Goal: Information Seeking & Learning: Find specific fact

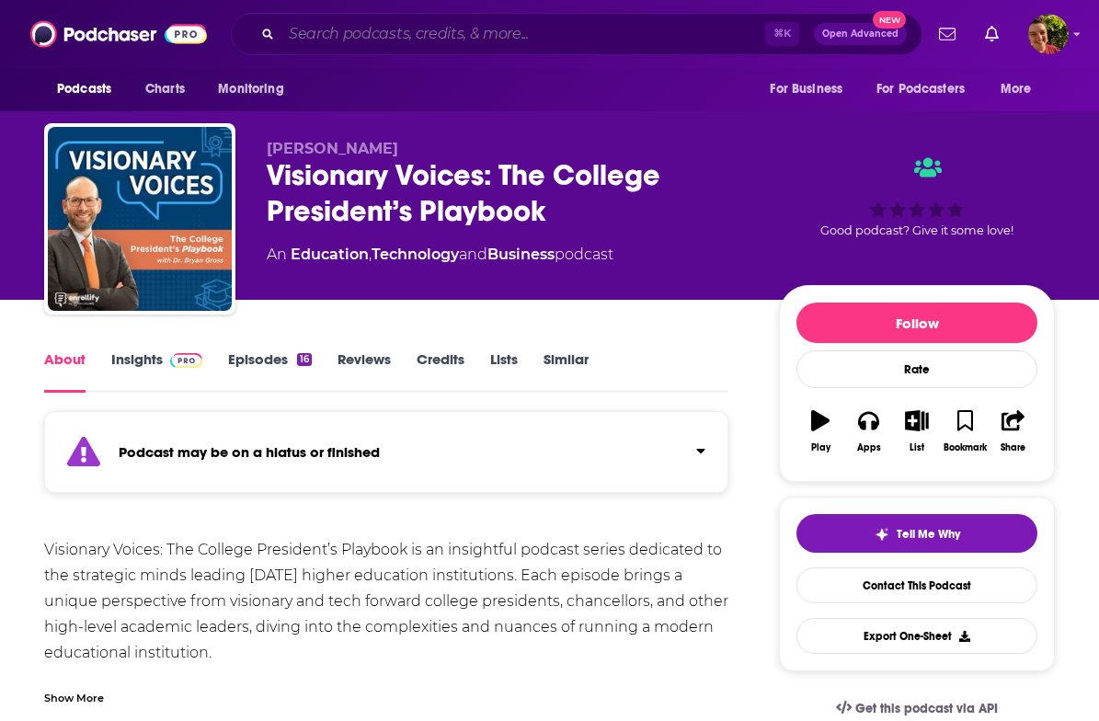
click at [439, 31] on input "Search podcasts, credits, & more..." at bounding box center [523, 33] width 484 height 29
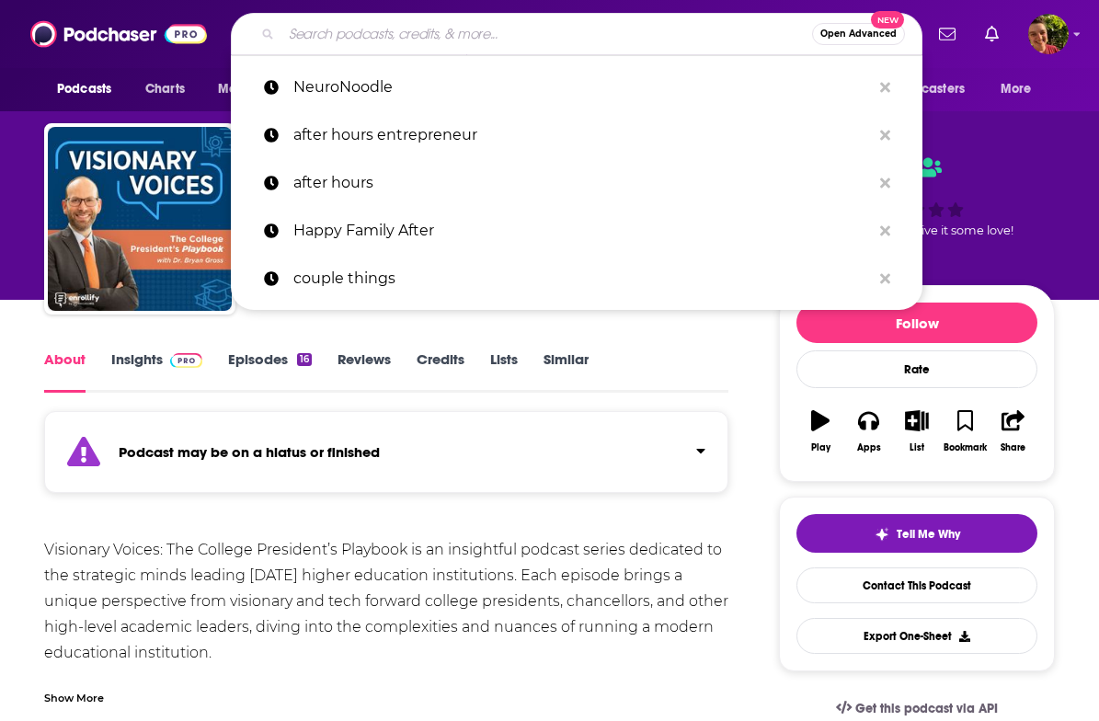
paste input "Visionary Voices."
type input "Visionary Voices."
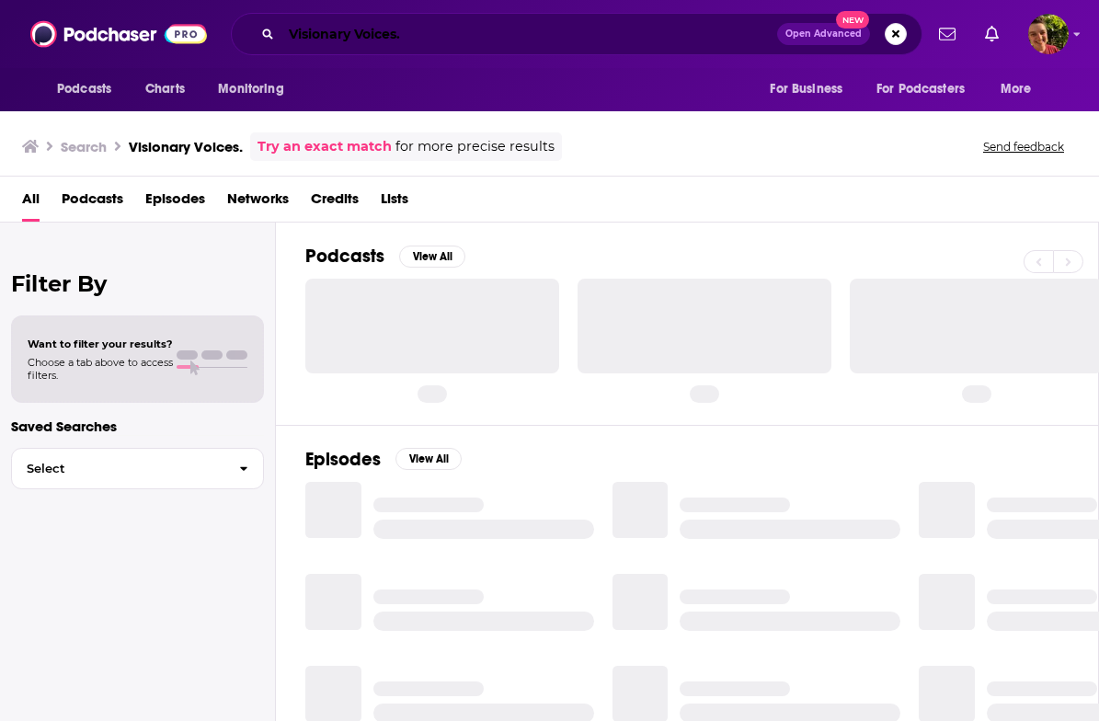
click at [435, 43] on input "Visionary Voices." at bounding box center [529, 33] width 496 height 29
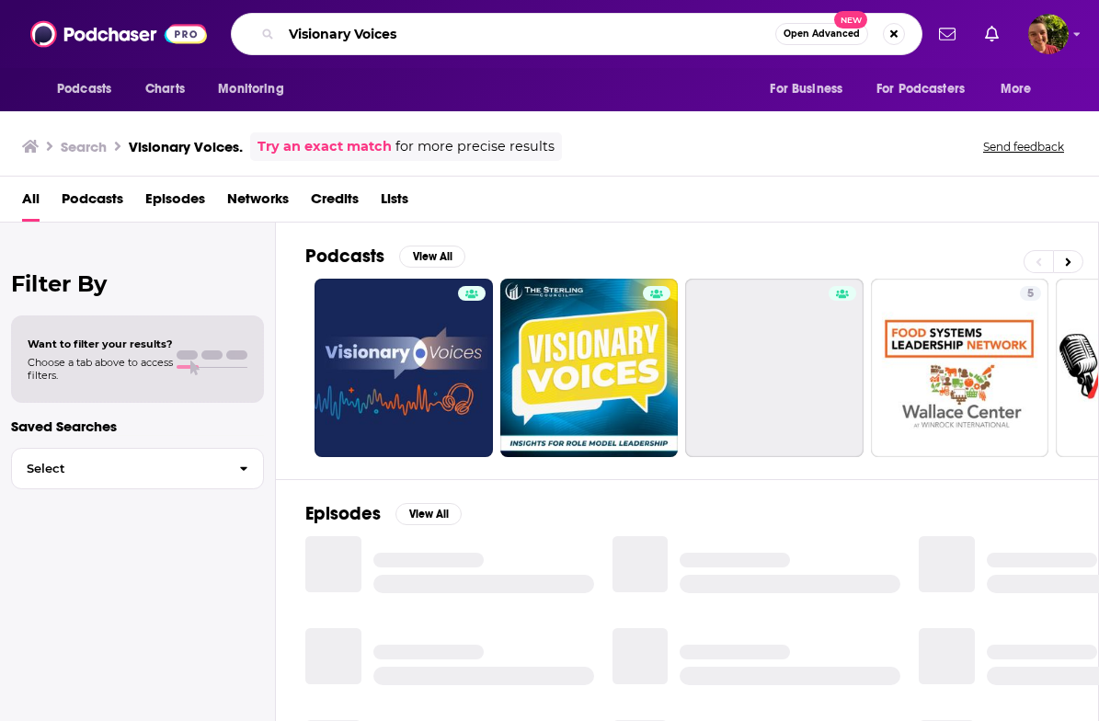
type input "Visionary Voices"
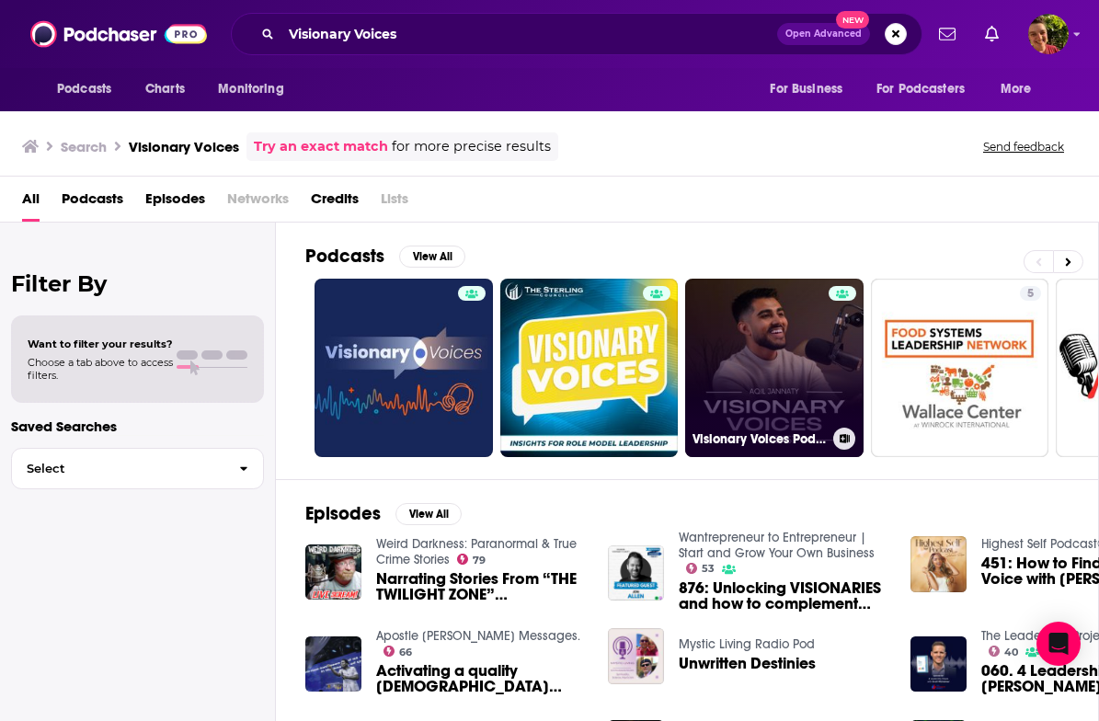
click at [795, 364] on link "Visionary Voices Podcast" at bounding box center [774, 368] width 178 height 178
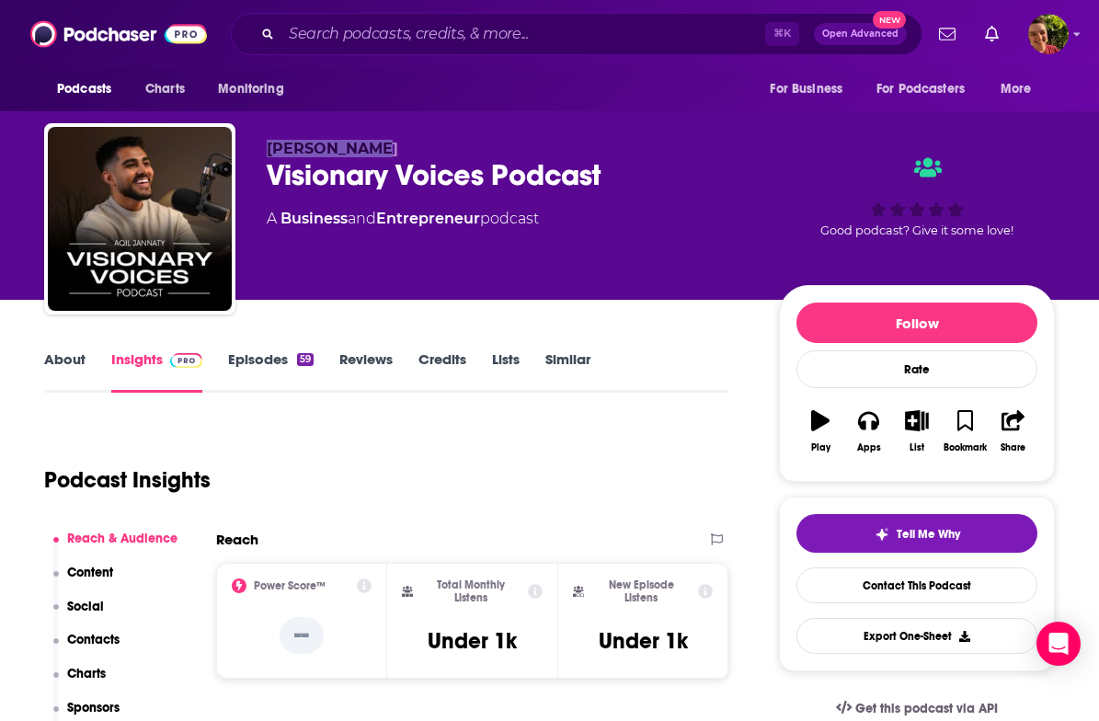
drag, startPoint x: 335, startPoint y: 128, endPoint x: 383, endPoint y: 150, distance: 52.7
click at [383, 150] on div "Aqil Jannaty Visionary Voices Podcast A Business and Entrepreneur podcast Good …" at bounding box center [549, 222] width 1011 height 199
copy span "[PERSON_NAME]"
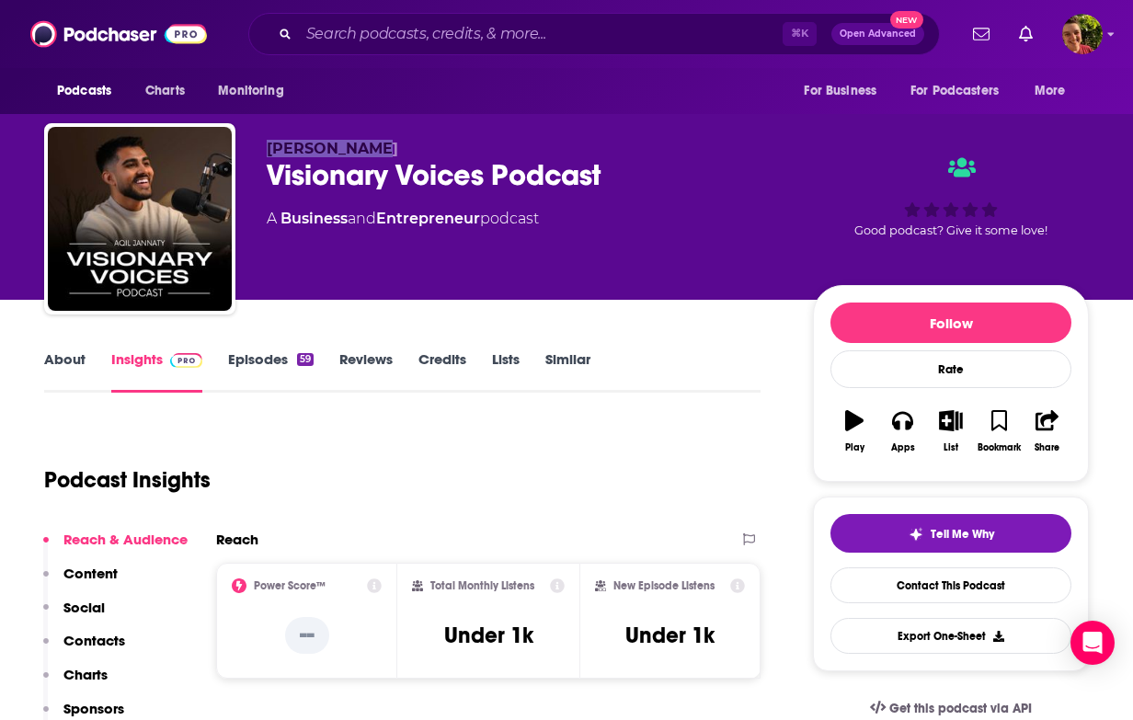
scroll to position [338, 0]
